Goal: Find contact information: Find contact information

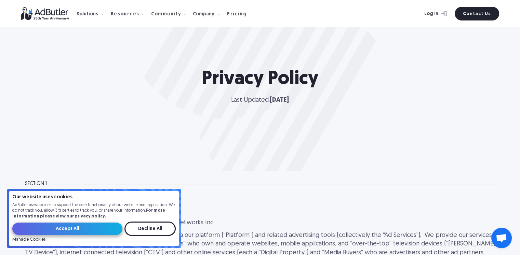
click at [86, 231] on input "Accept All" at bounding box center [67, 229] width 110 height 12
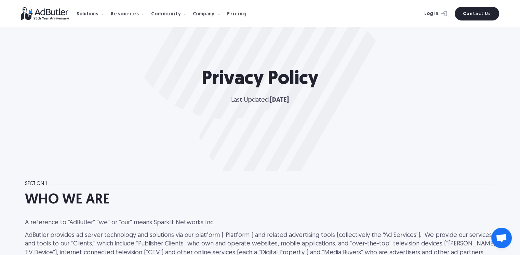
drag, startPoint x: 22, startPoint y: 129, endPoint x: 18, endPoint y: 139, distance: 10.6
click at [22, 129] on div "Privacy Policy Last Updated: [DATE]" at bounding box center [260, 85] width 520 height 171
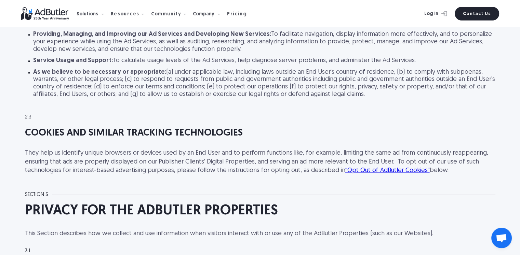
scroll to position [3581, 0]
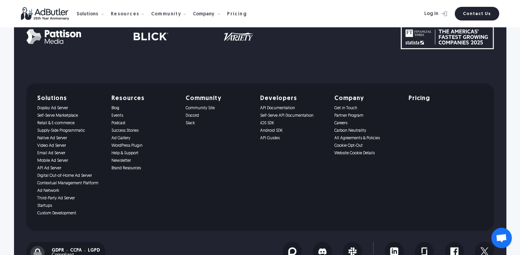
click at [51, 12] on img at bounding box center [49, 13] width 56 height 13
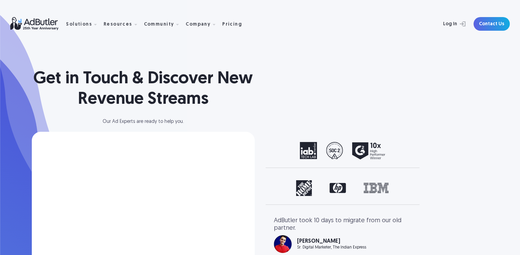
select select "North America"
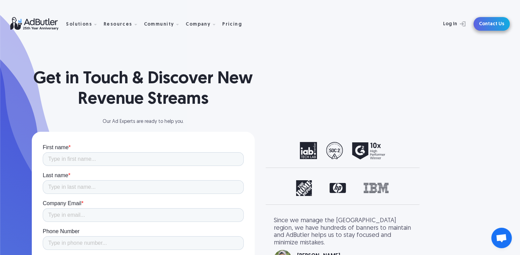
click at [492, 28] on link "Contact Us" at bounding box center [492, 24] width 36 height 14
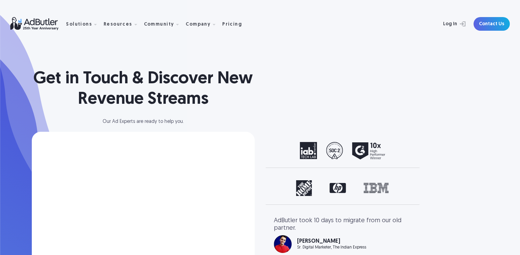
select select "North America"
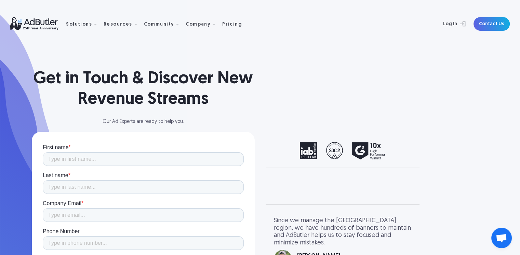
click at [42, 103] on h1 "Get in Touch & Discover New Revenue Streams" at bounding box center [143, 89] width 223 height 41
